Goal: Transaction & Acquisition: Book appointment/travel/reservation

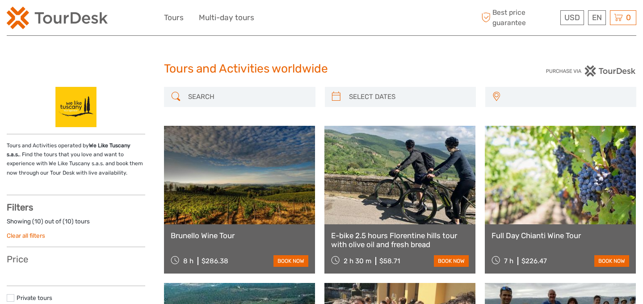
select select
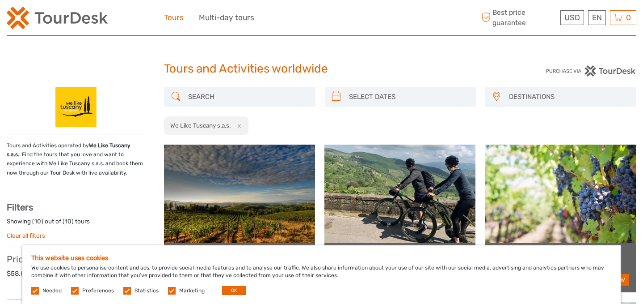
click at [177, 18] on link "Tours" at bounding box center [174, 17] width 20 height 13
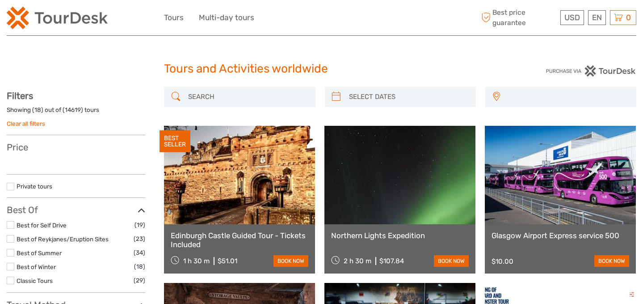
select select
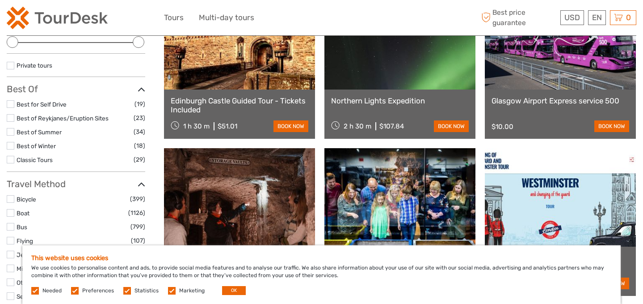
scroll to position [143, 0]
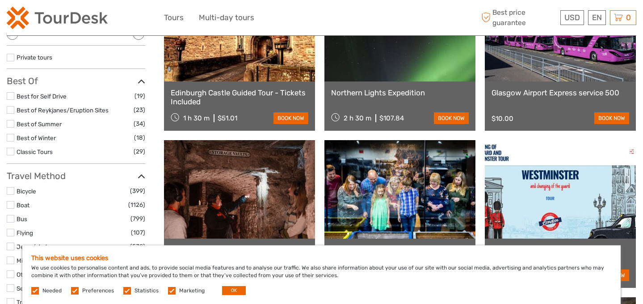
click at [142, 176] on icon at bounding box center [142, 176] width 8 height 12
click at [141, 203] on icon at bounding box center [142, 205] width 8 height 12
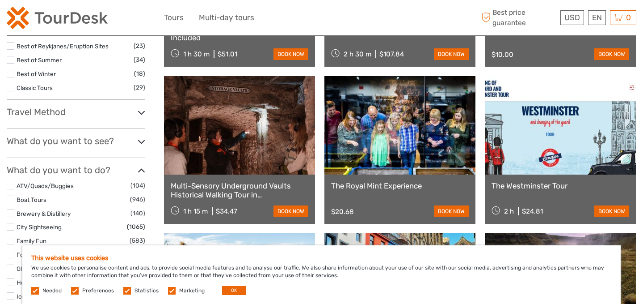
scroll to position [207, 0]
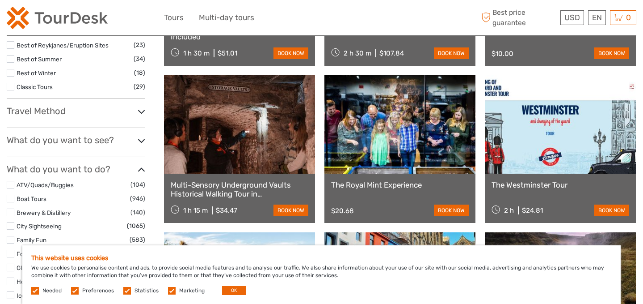
click at [143, 171] on icon at bounding box center [142, 170] width 8 height 12
click at [119, 184] on div "What do you want to do? ATV/Quads/Buggies (104) Boat Tours (946) Brewery & Dist…" at bounding box center [76, 175] width 139 height 22
click at [139, 198] on icon at bounding box center [142, 199] width 8 height 12
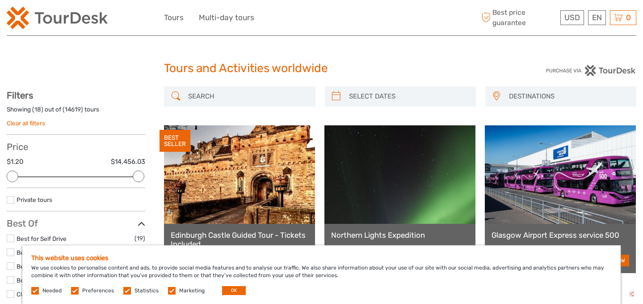
scroll to position [0, 0]
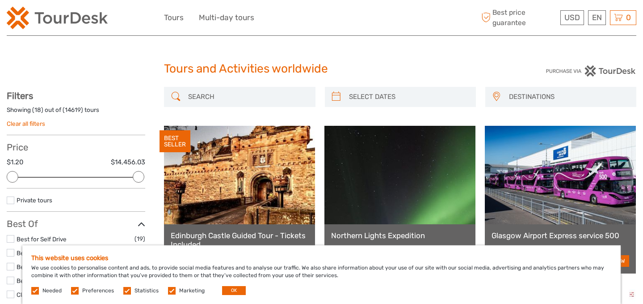
click at [31, 123] on link "Clear all filters" at bounding box center [26, 123] width 38 height 7
click at [512, 96] on span "DESTINATIONS" at bounding box center [568, 96] width 127 height 15
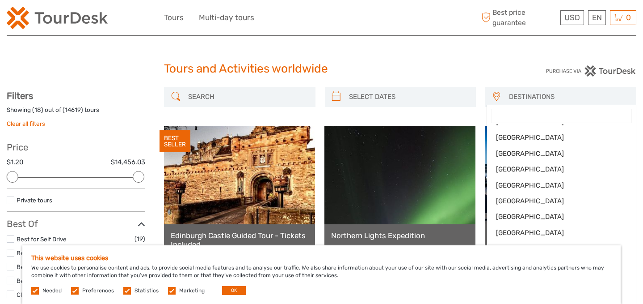
scroll to position [142, 0]
click at [505, 214] on span "[GEOGRAPHIC_DATA]" at bounding box center [561, 215] width 131 height 9
select select "/Destination/italy"
select select
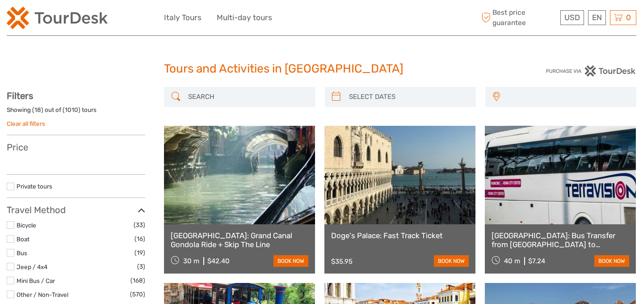
select select
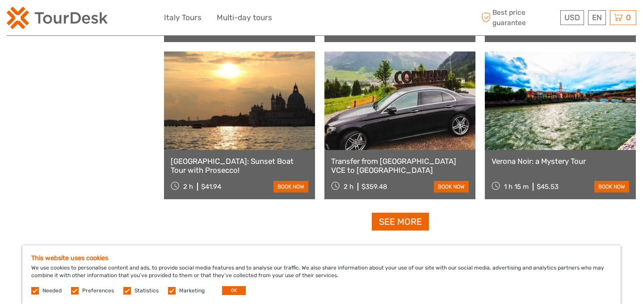
scroll to position [861, 0]
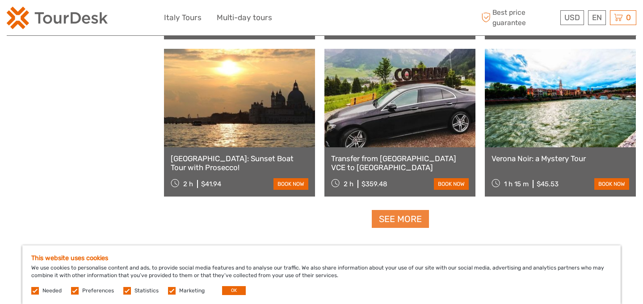
click at [404, 218] on link "See more" at bounding box center [400, 219] width 57 height 18
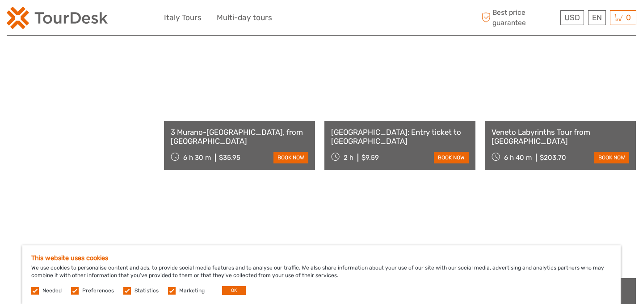
scroll to position [1332, 0]
